Goal: Task Accomplishment & Management: Use online tool/utility

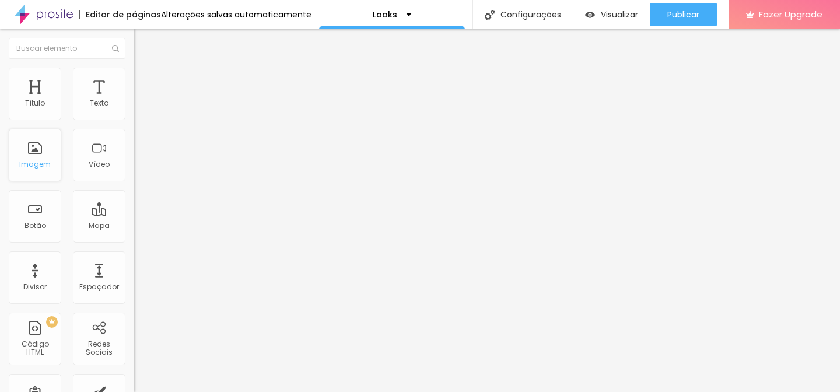
click at [38, 152] on div "Imagem" at bounding box center [35, 155] width 52 height 52
click at [134, 78] on li "Estilo" at bounding box center [201, 74] width 134 height 12
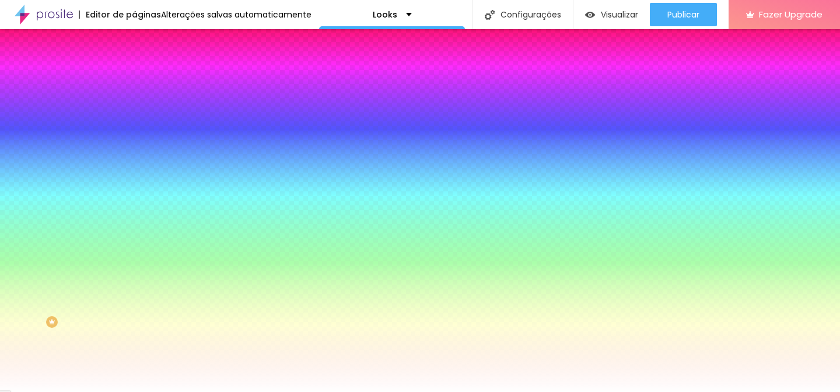
click at [134, 79] on li "Avançado" at bounding box center [201, 85] width 134 height 12
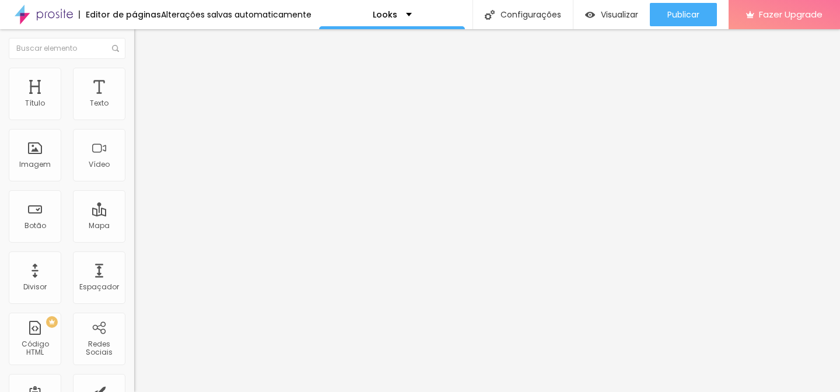
click at [134, 66] on img at bounding box center [139, 61] width 10 height 10
click at [143, 46] on img "button" at bounding box center [147, 42] width 9 height 9
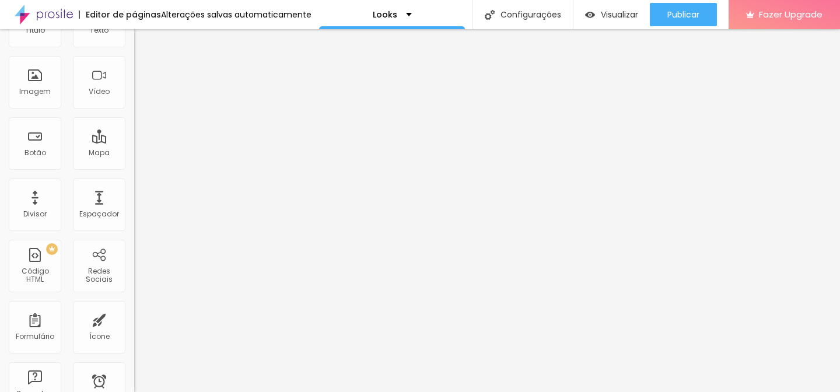
scroll to position [17, 0]
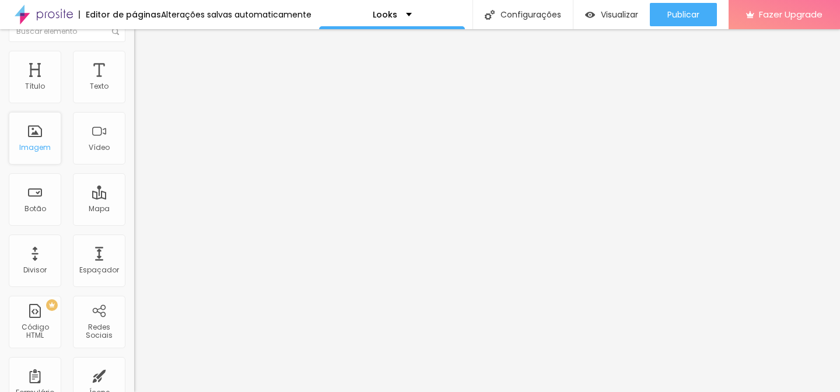
click at [44, 131] on div "Imagem" at bounding box center [35, 138] width 52 height 52
click at [40, 138] on div "Imagem" at bounding box center [35, 138] width 52 height 52
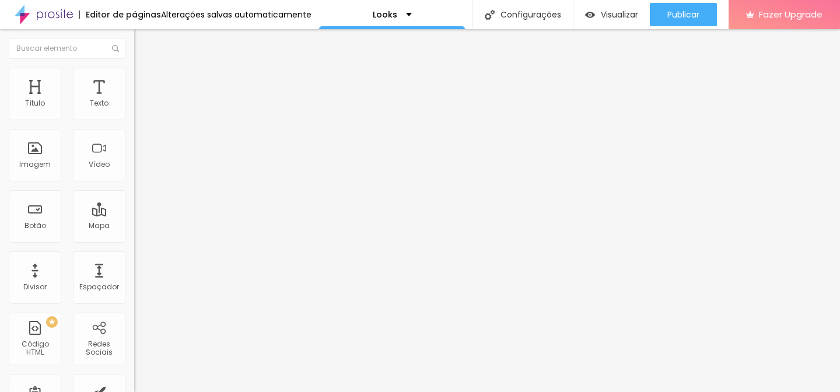
click at [145, 79] on span "Estilo" at bounding box center [154, 76] width 18 height 10
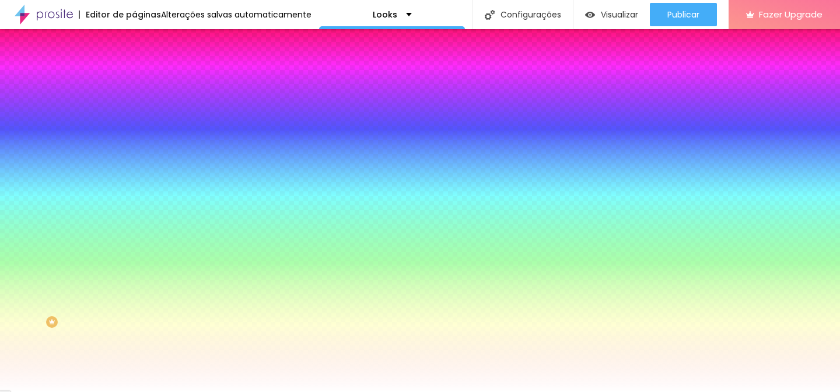
click at [134, 68] on li "Conteúdo" at bounding box center [201, 62] width 134 height 12
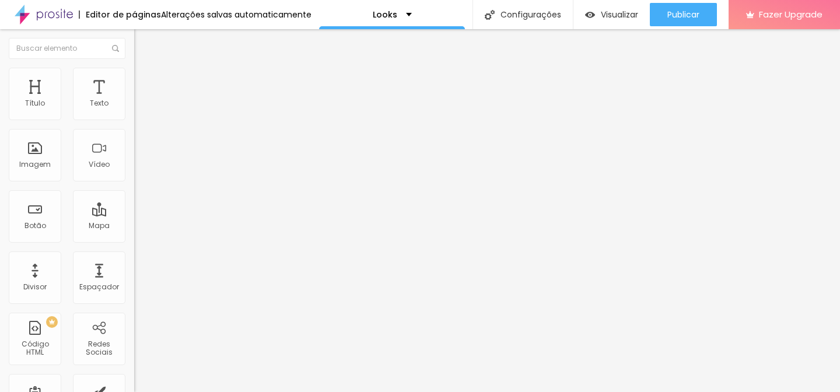
click at [143, 41] on img "button" at bounding box center [147, 42] width 9 height 9
click at [55, 21] on img at bounding box center [44, 14] width 58 height 29
